Goal: Transaction & Acquisition: Purchase product/service

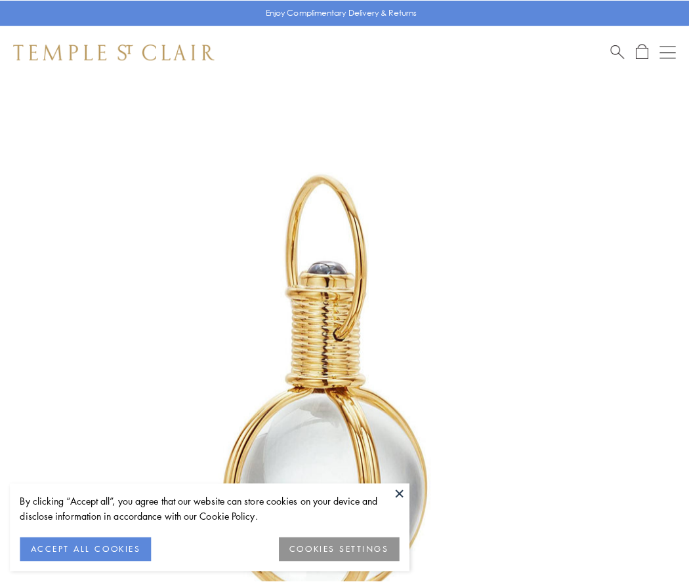
scroll to position [342, 0]
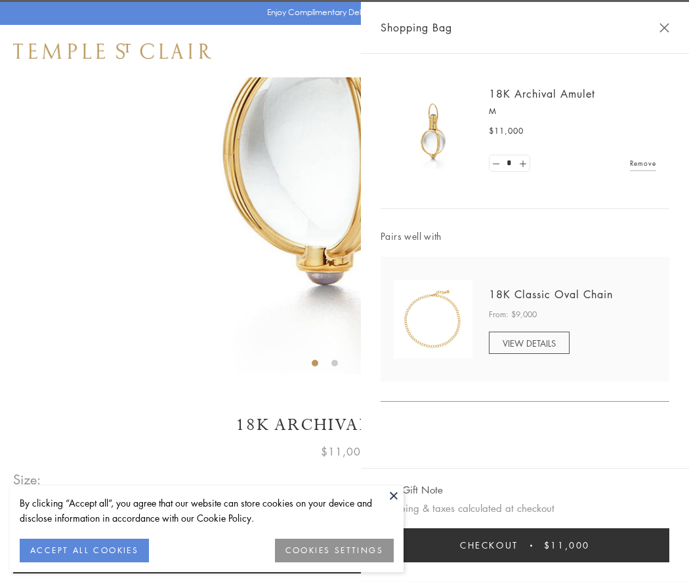
click at [525, 546] on button "Checkout $11,000" at bounding box center [524, 546] width 289 height 34
